Goal: Navigation & Orientation: Find specific page/section

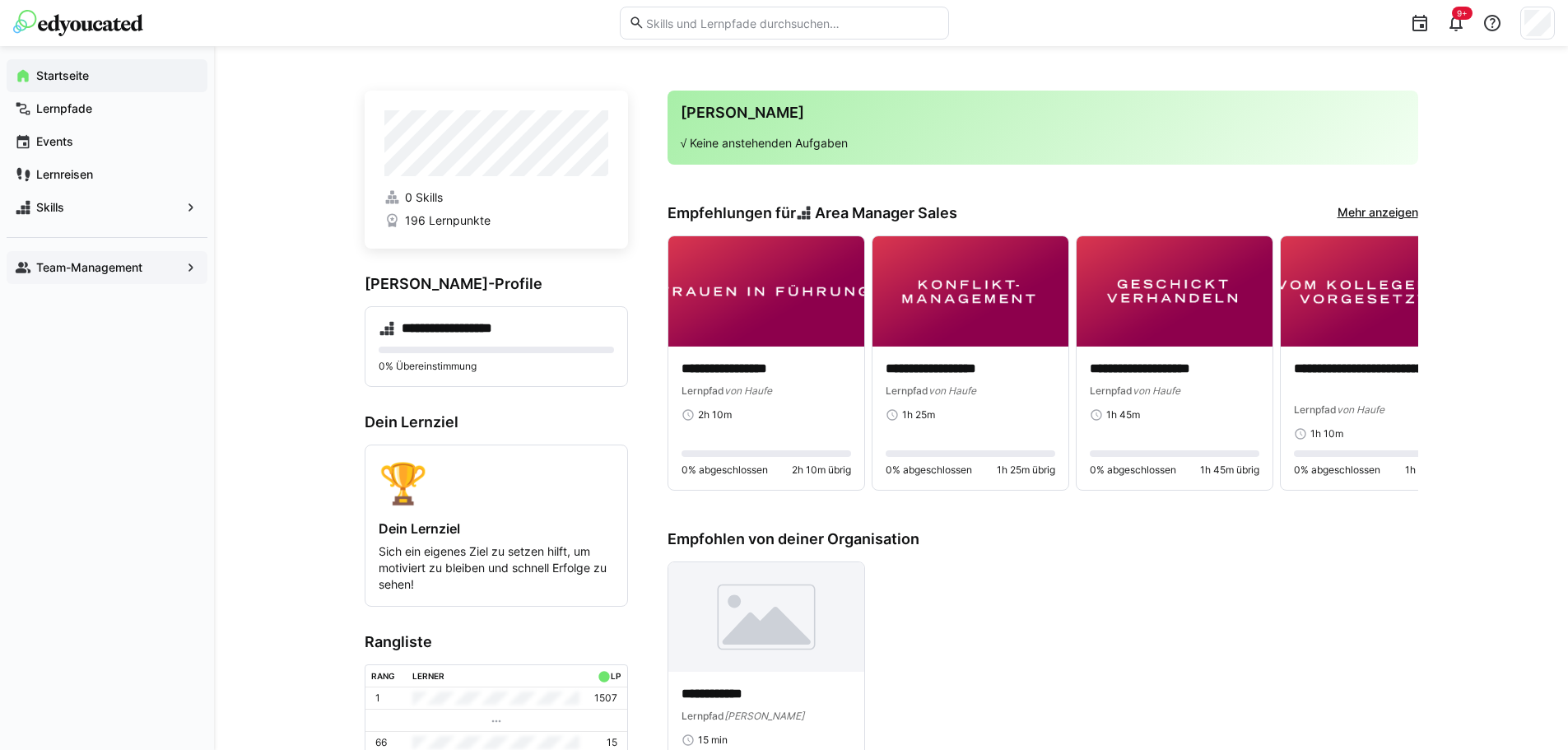
click at [0, 0] on app-navigation-label "Team-Management" at bounding box center [0, 0] width 0 height 0
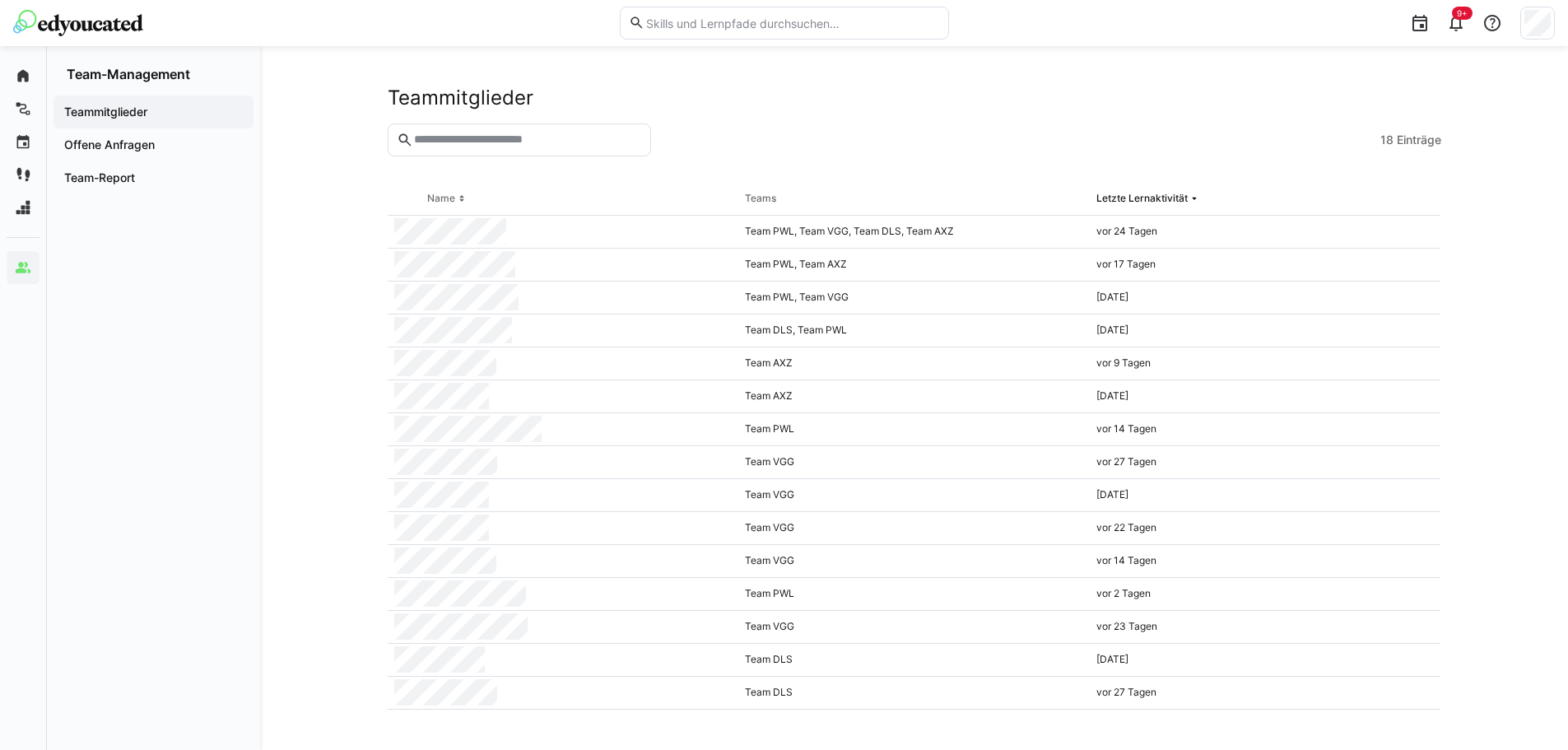
scroll to position [82, 0]
